Goal: Transaction & Acquisition: Purchase product/service

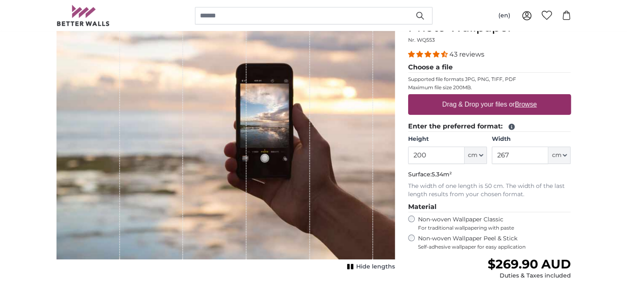
scroll to position [124, 0]
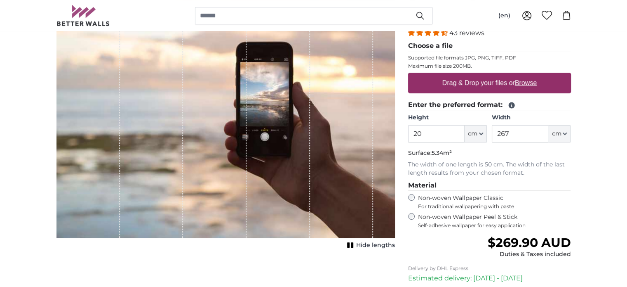
type input "2"
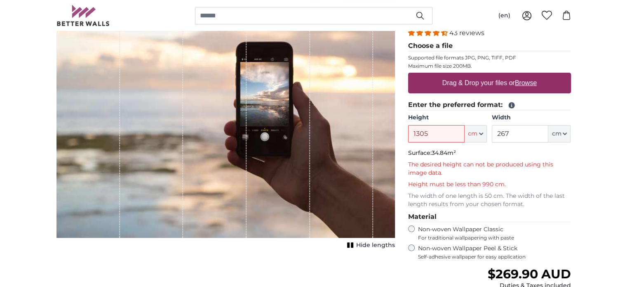
type input "1305"
click at [505, 127] on input "267" at bounding box center [520, 133] width 56 height 17
click at [517, 133] on input "267" at bounding box center [520, 133] width 56 height 17
type input "2"
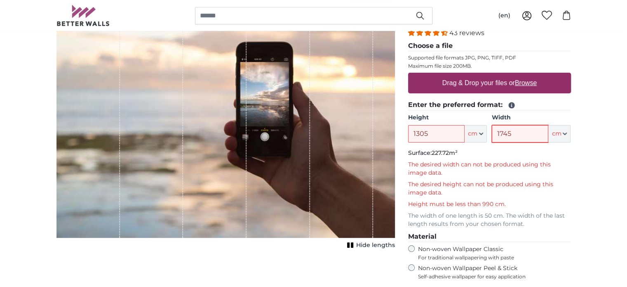
type input "1745"
click at [566, 136] on button "cm" at bounding box center [559, 133] width 22 height 17
click at [559, 149] on link "Centimeter (cm)" at bounding box center [560, 155] width 73 height 15
type input "200"
type input "267"
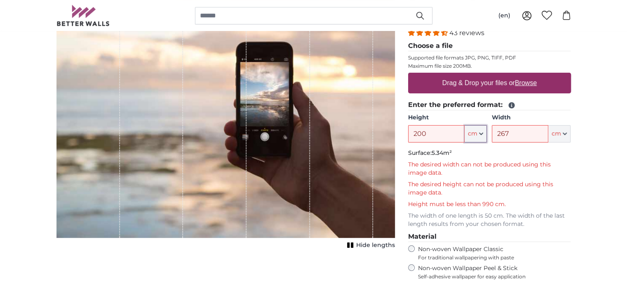
click at [479, 133] on icon "button" at bounding box center [481, 134] width 4 height 4
click at [470, 153] on link "Centimeter (cm)" at bounding box center [475, 155] width 73 height 15
click at [435, 133] on input "200" at bounding box center [436, 133] width 56 height 17
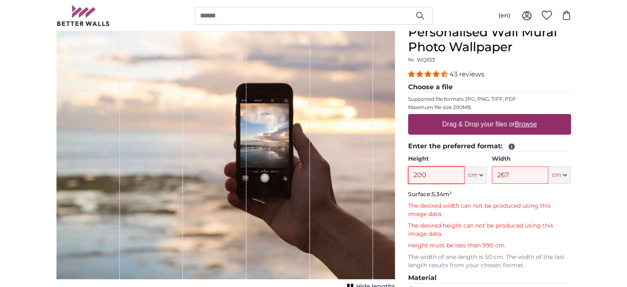
scroll to position [82, 0]
type input "2"
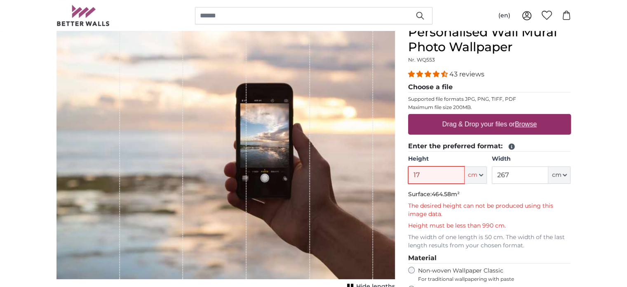
type input "1"
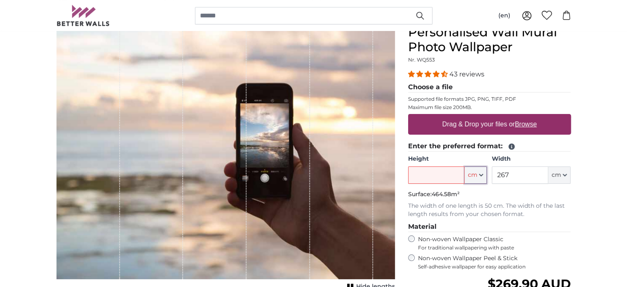
click at [483, 173] on icon "button" at bounding box center [481, 175] width 4 height 4
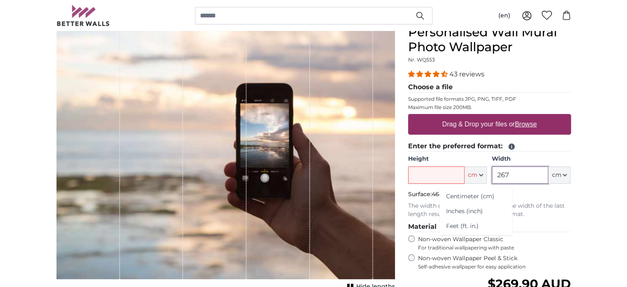
click at [508, 174] on input "267" at bounding box center [520, 174] width 56 height 17
type input "2"
type input "174"
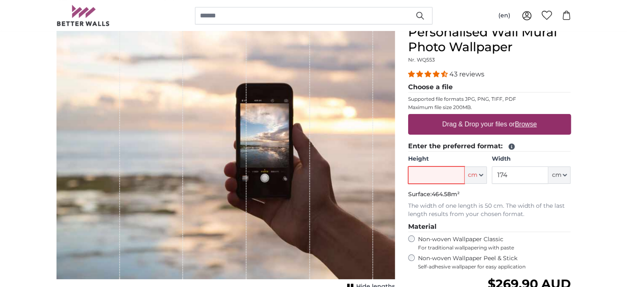
click at [429, 173] on input "Height" at bounding box center [436, 174] width 56 height 17
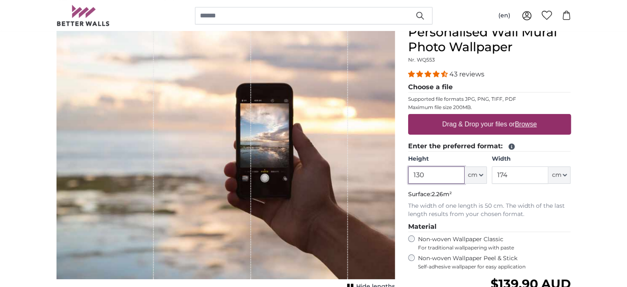
type input "130"
click at [573, 218] on div "Personalised Wall Mural Photo Wallpaper Nr. WQ553 43 reviews Choose a file Supp…" at bounding box center [490, 218] width 176 height 386
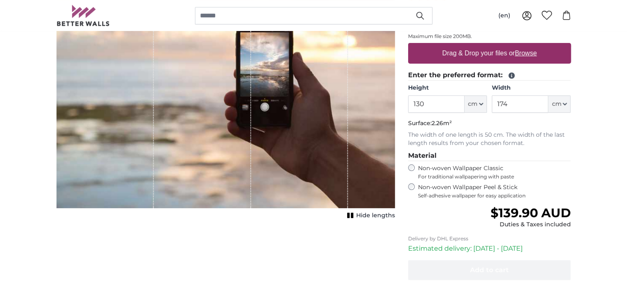
scroll to position [165, 0]
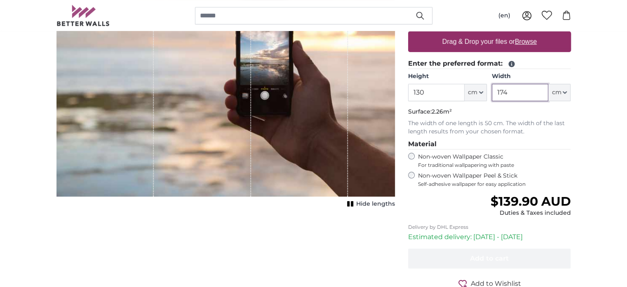
click at [509, 96] on input "174" at bounding box center [520, 92] width 56 height 17
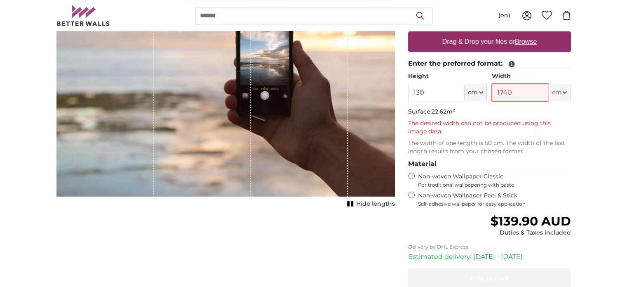
type input "1740"
click at [430, 94] on input "130" at bounding box center [436, 92] width 56 height 17
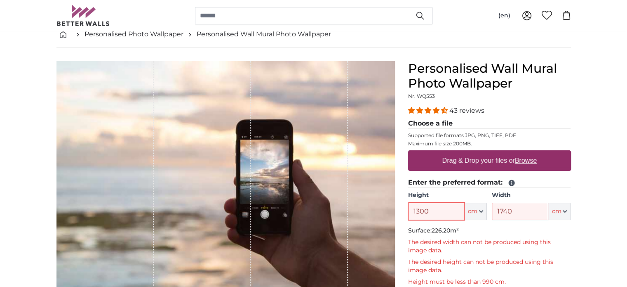
scroll to position [41, 0]
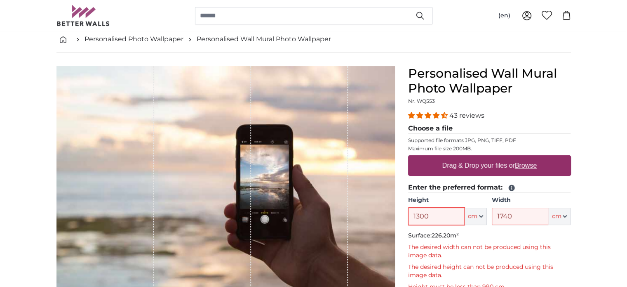
type input "1300"
click at [87, 7] on img at bounding box center [83, 15] width 54 height 21
